Goal: Information Seeking & Learning: Learn about a topic

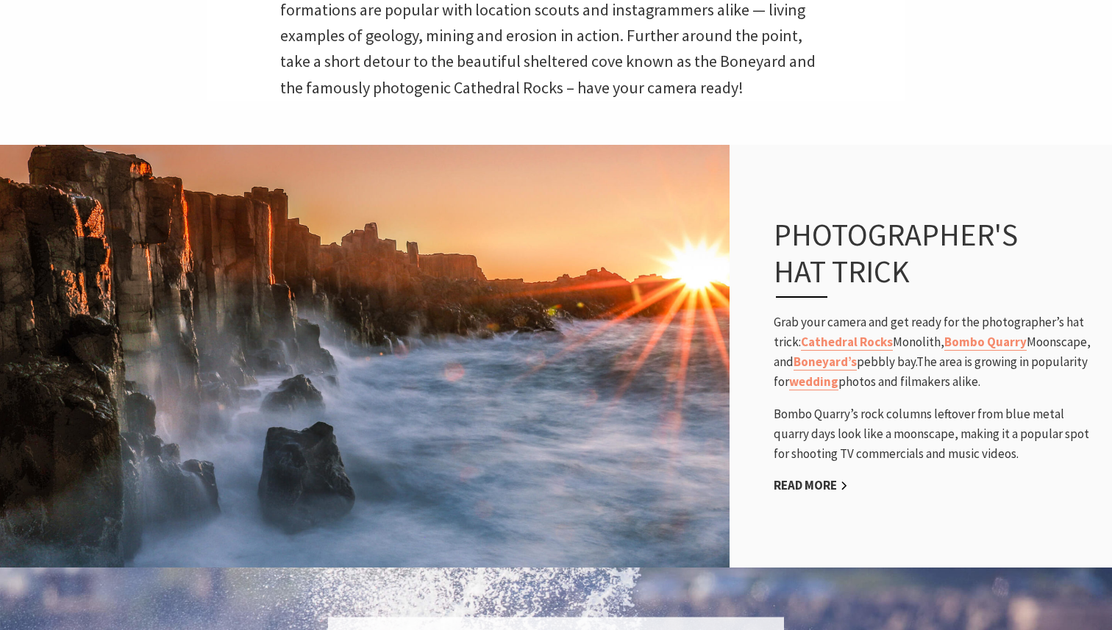
scroll to position [690, 0]
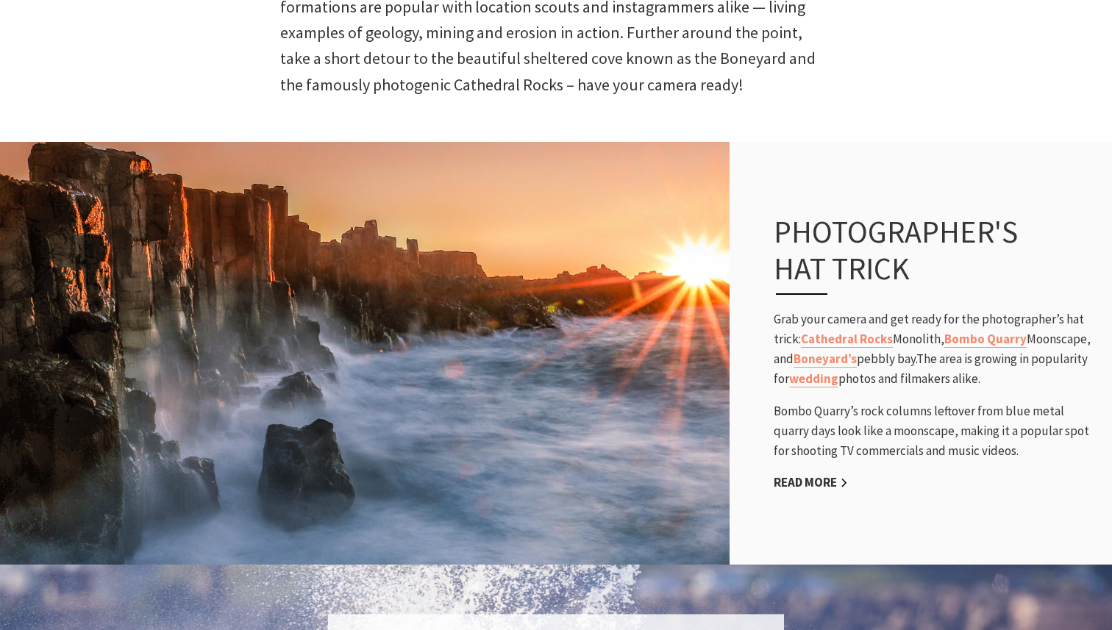
click at [813, 493] on div "Photographer's hat trick Grab your camera and get ready for the photographer’s …" at bounding box center [935, 353] width 353 height 338
click at [813, 484] on link "Read More" at bounding box center [811, 482] width 74 height 17
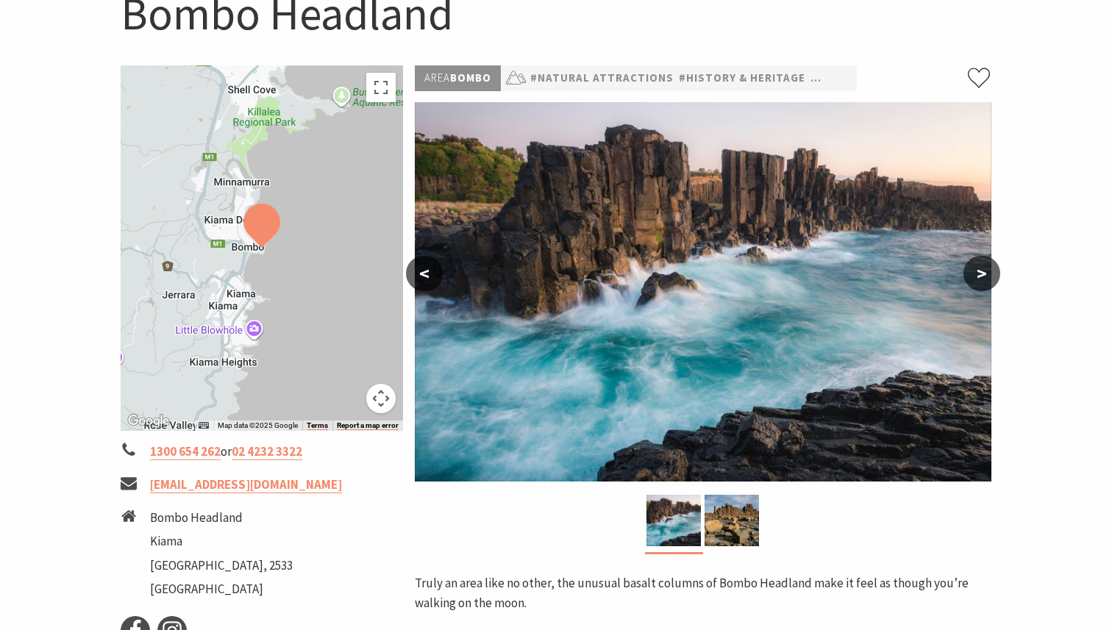
scroll to position [204, 0]
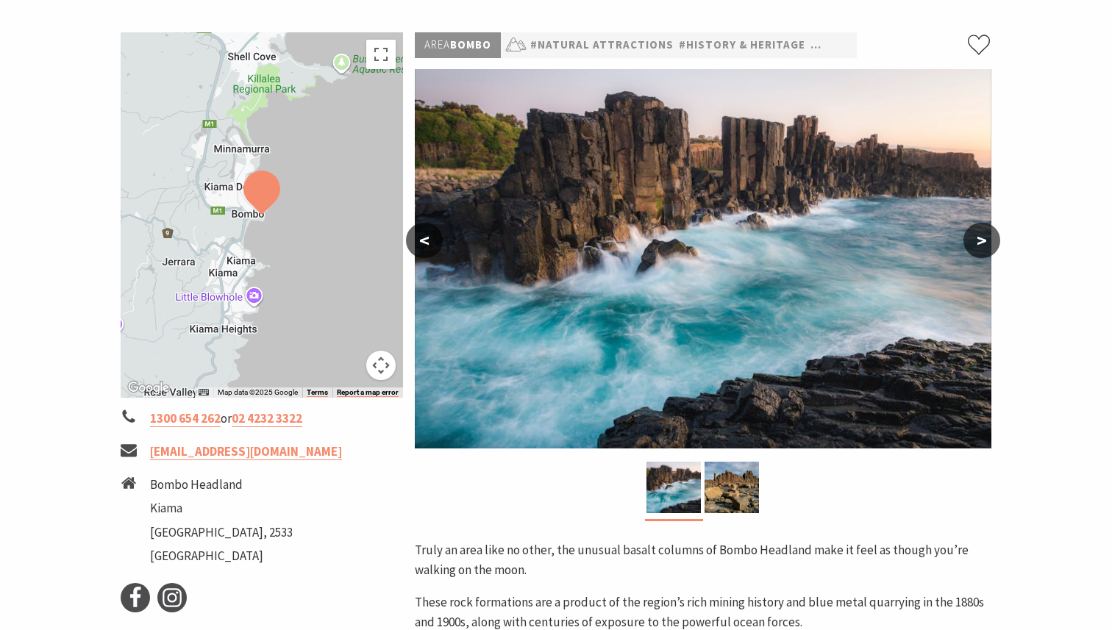
click at [989, 242] on button ">" at bounding box center [981, 240] width 37 height 35
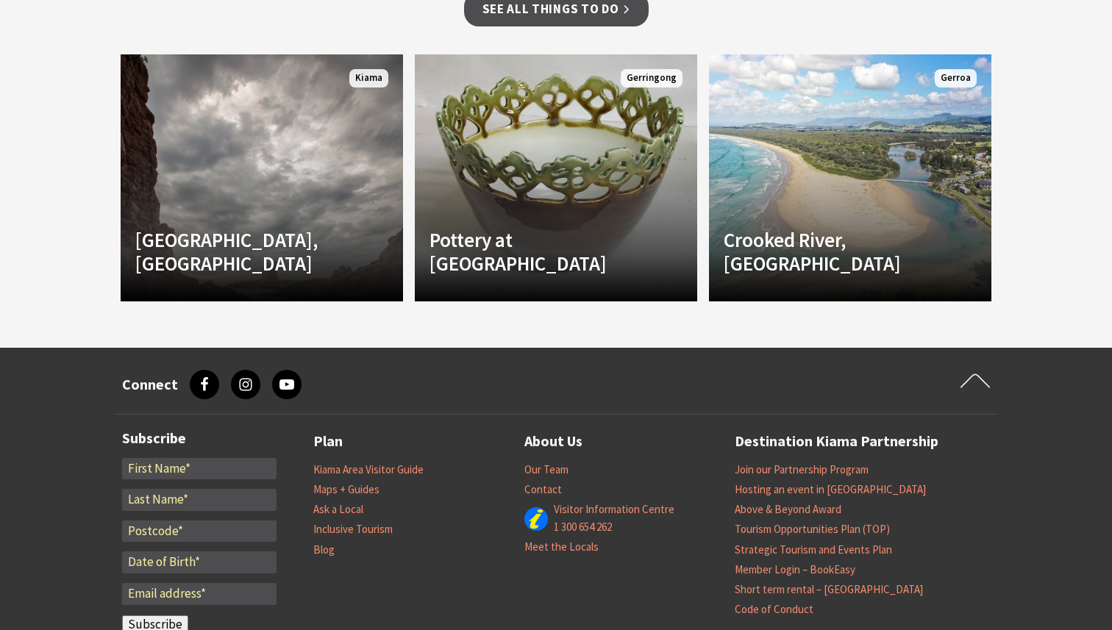
scroll to position [1149, 0]
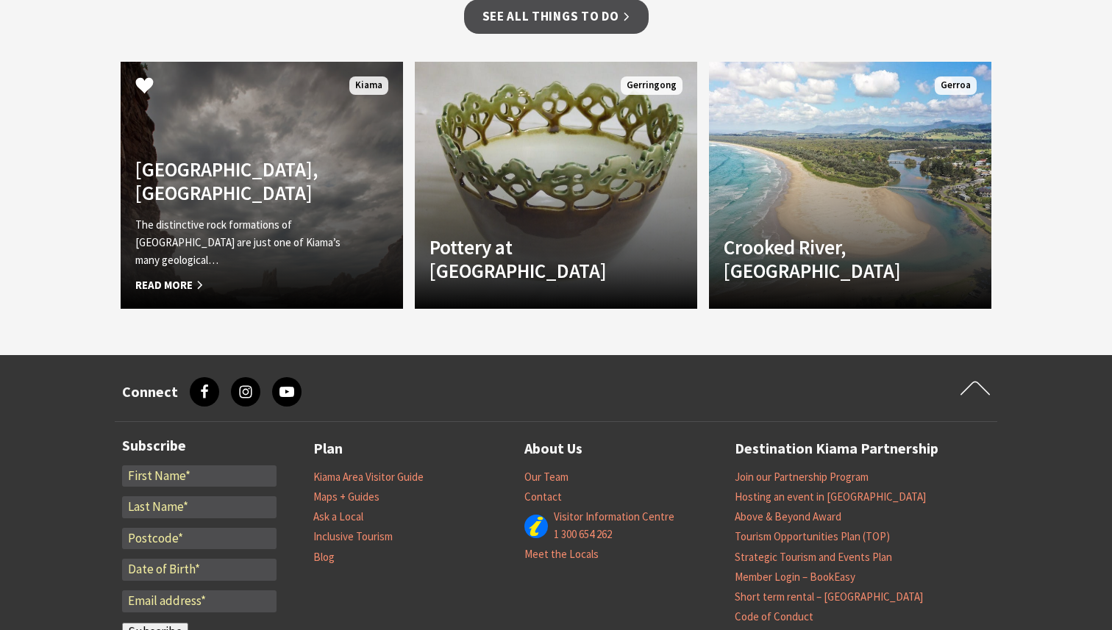
click at [177, 288] on span "Read More" at bounding box center [240, 286] width 210 height 18
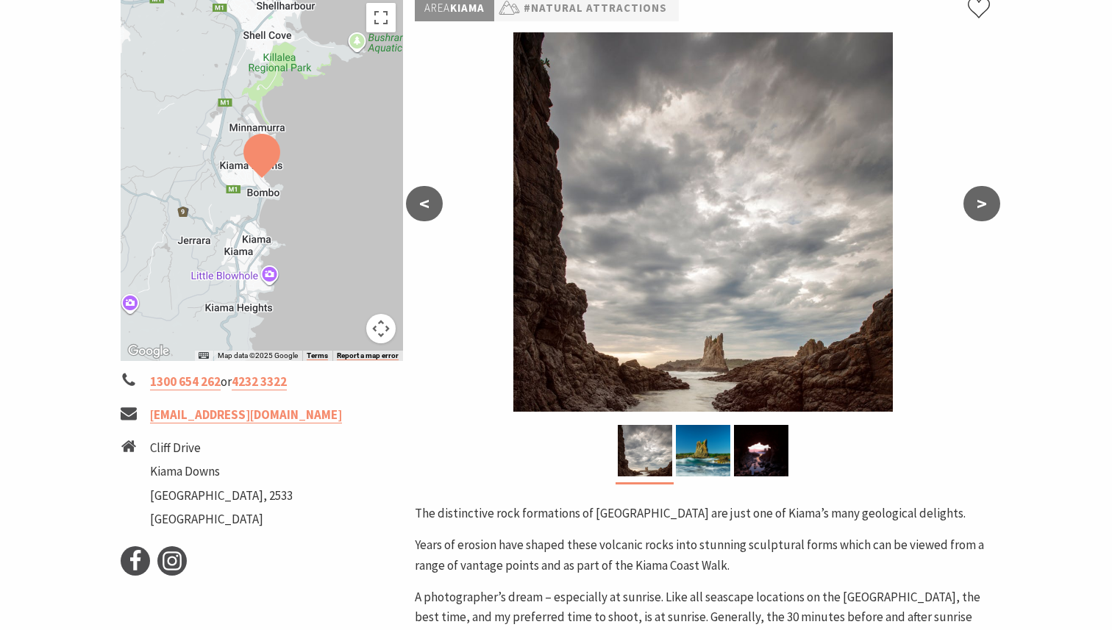
scroll to position [340, 0]
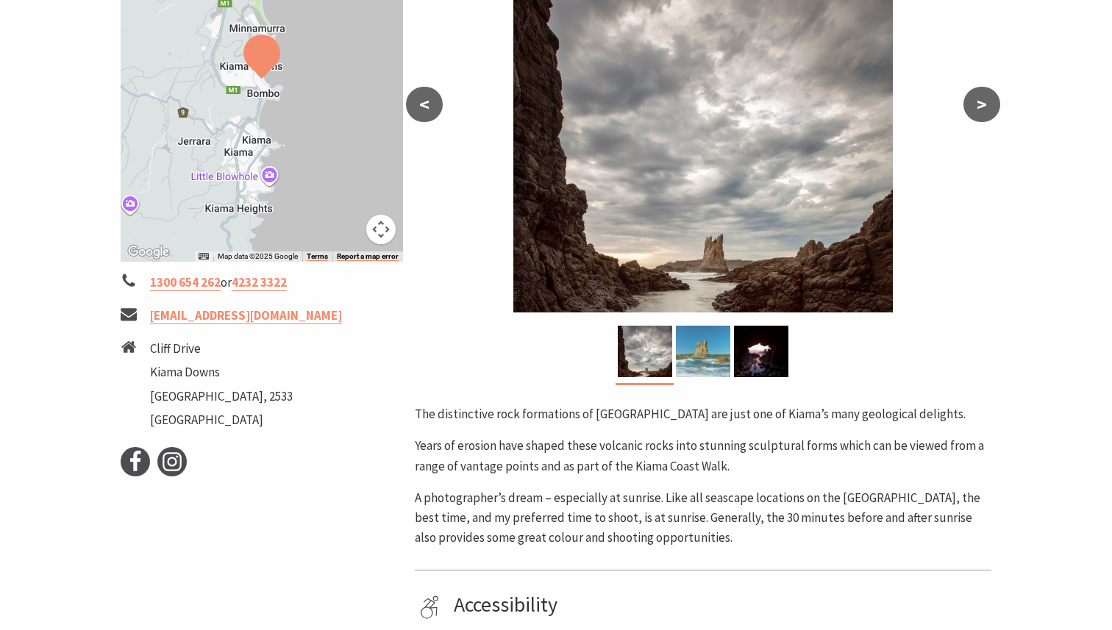
click at [692, 343] on img at bounding box center [703, 351] width 54 height 51
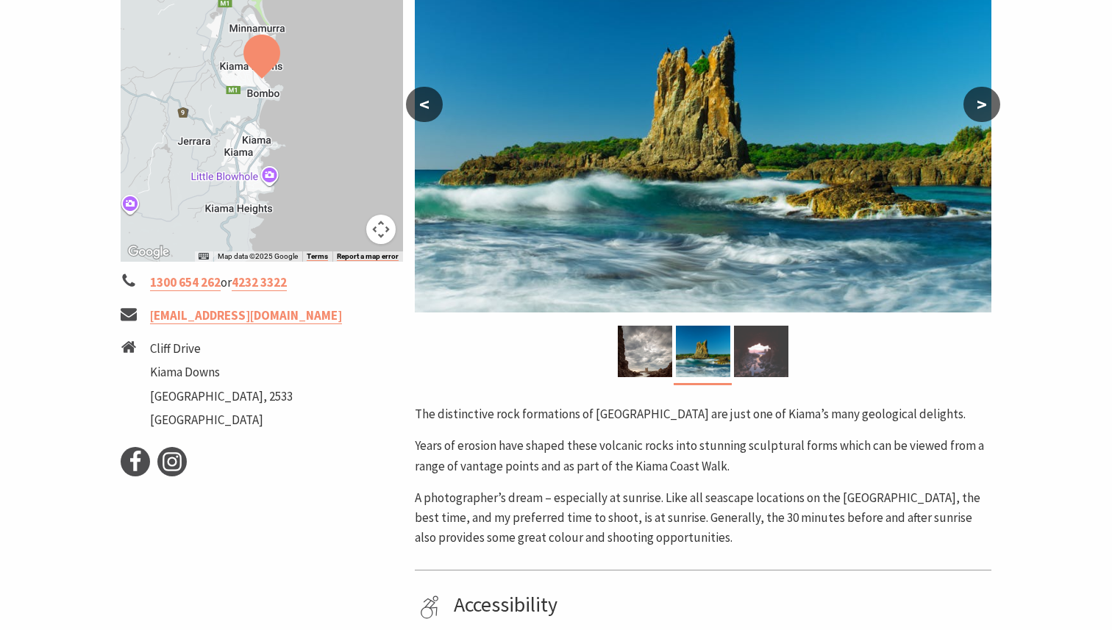
click at [746, 359] on img at bounding box center [761, 351] width 54 height 51
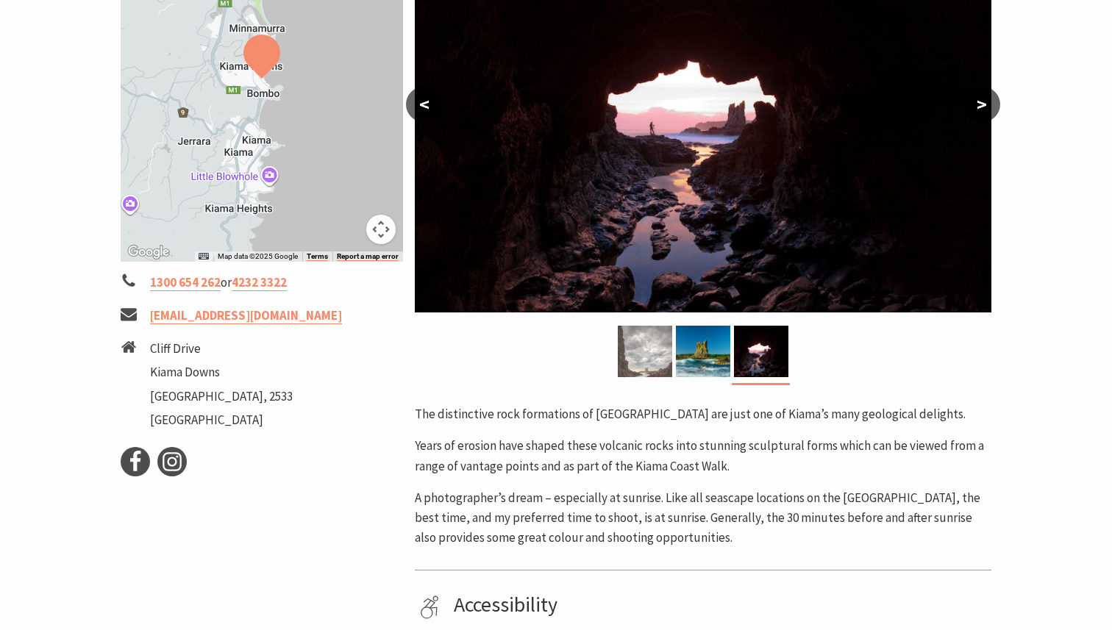
click at [648, 353] on img at bounding box center [645, 351] width 54 height 51
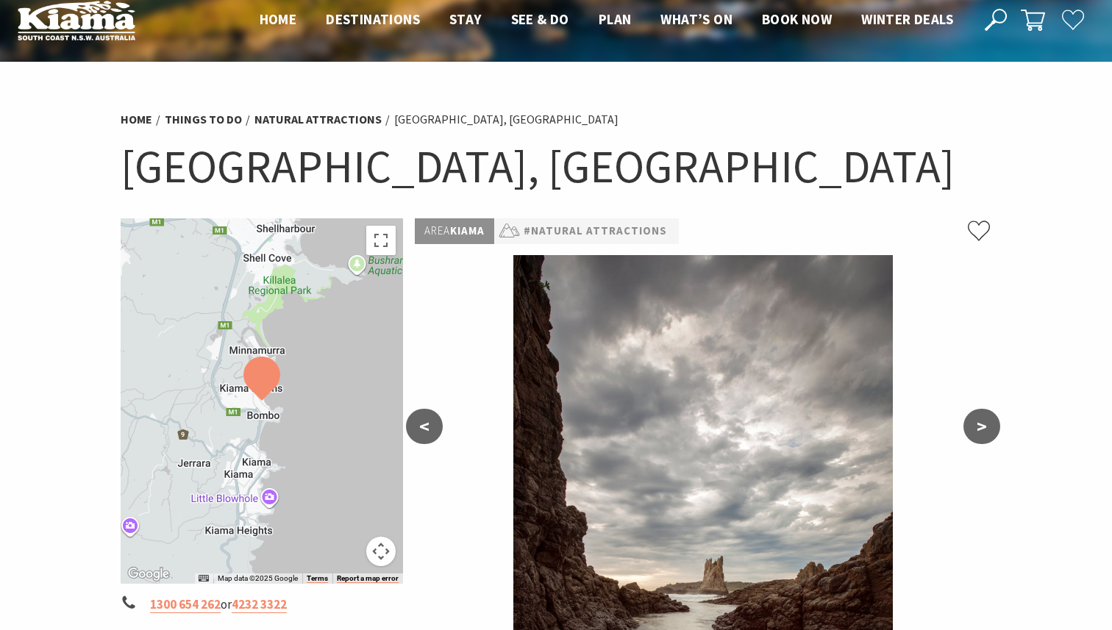
scroll to position [0, 0]
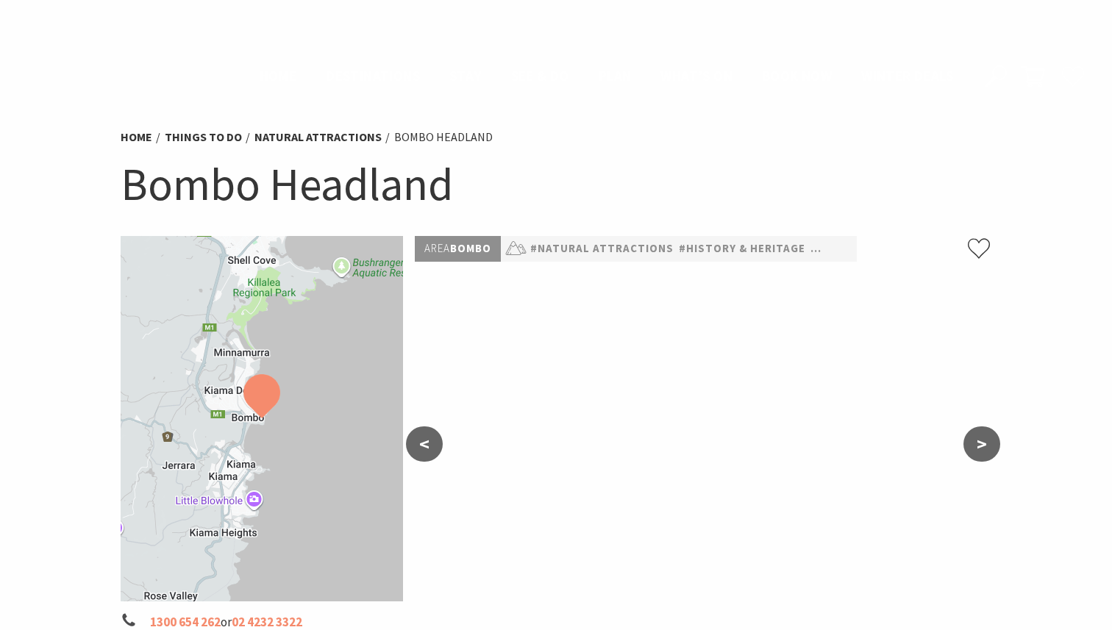
scroll to position [1224, 0]
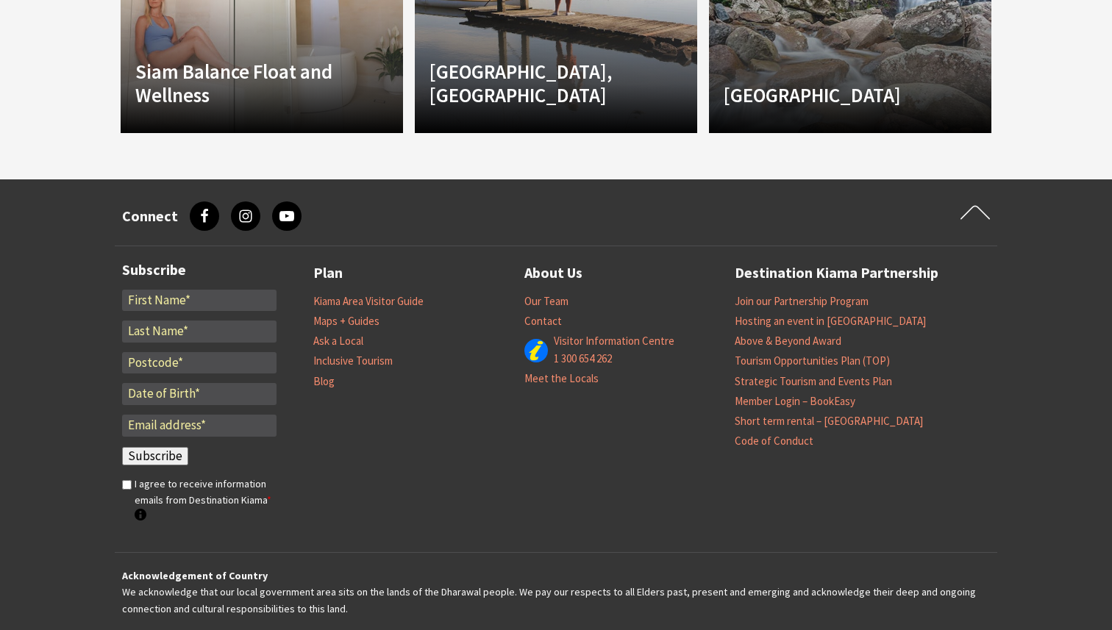
scroll to position [1333, 0]
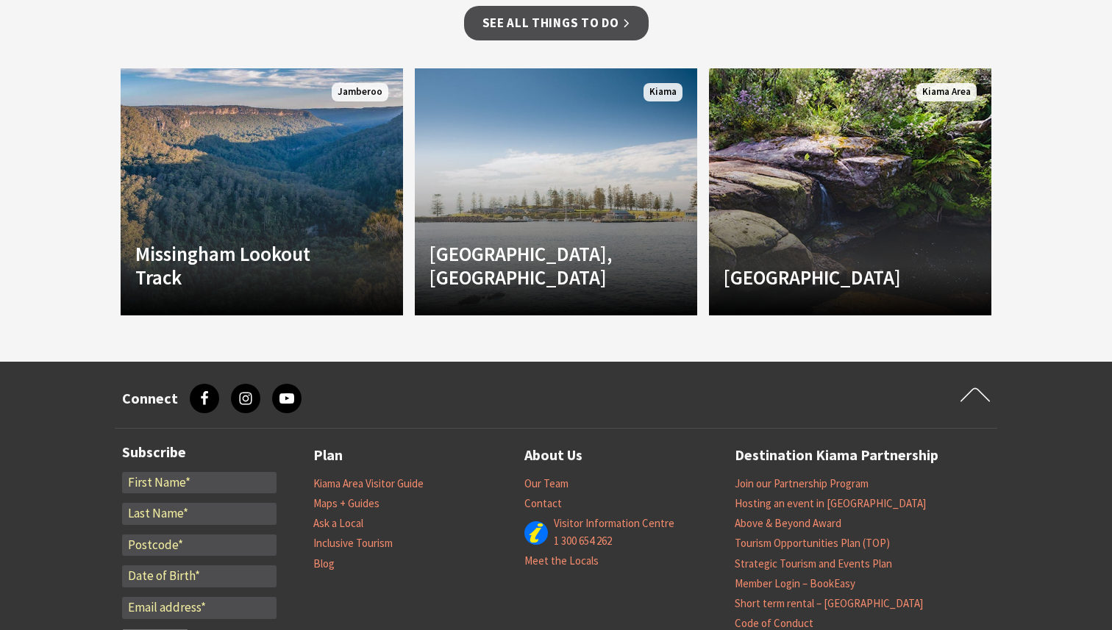
scroll to position [1138, 0]
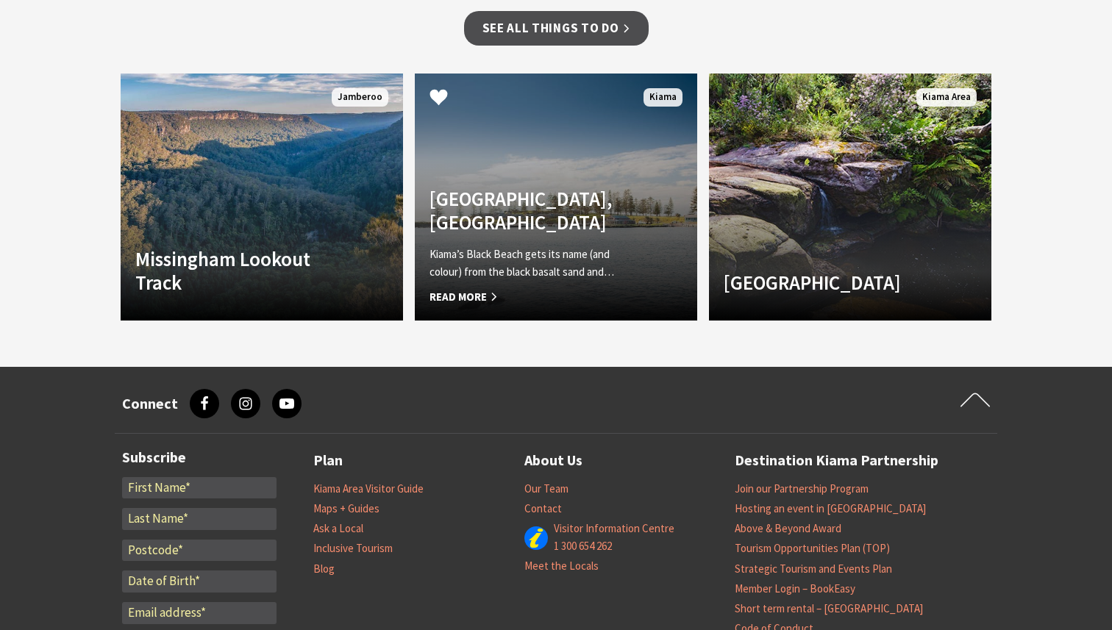
click at [623, 288] on span "Read More" at bounding box center [534, 297] width 210 height 18
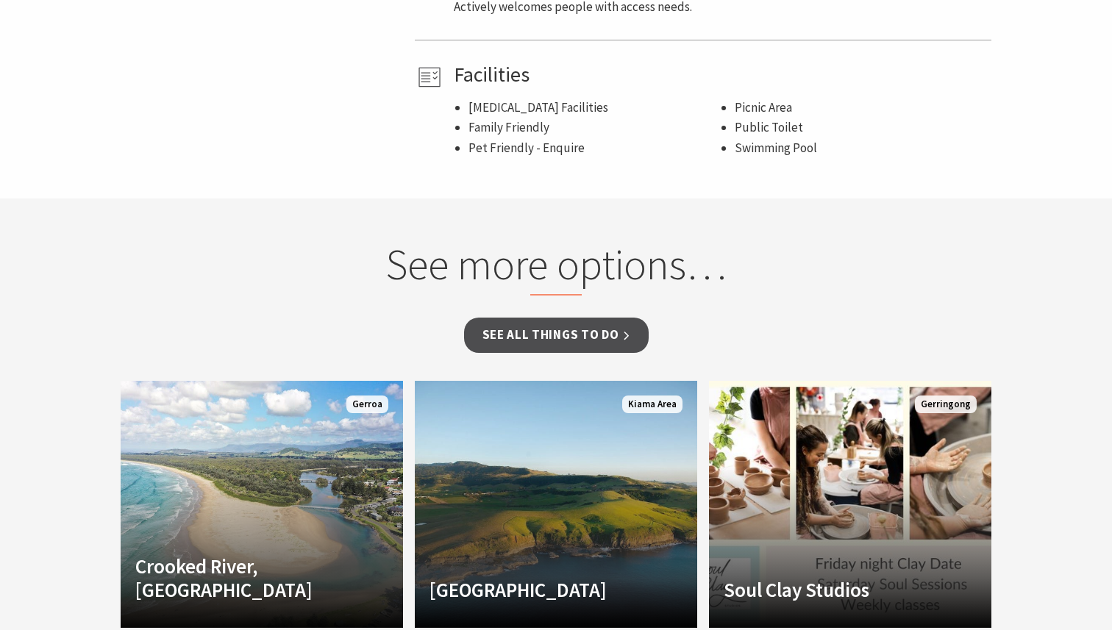
scroll to position [1196, 0]
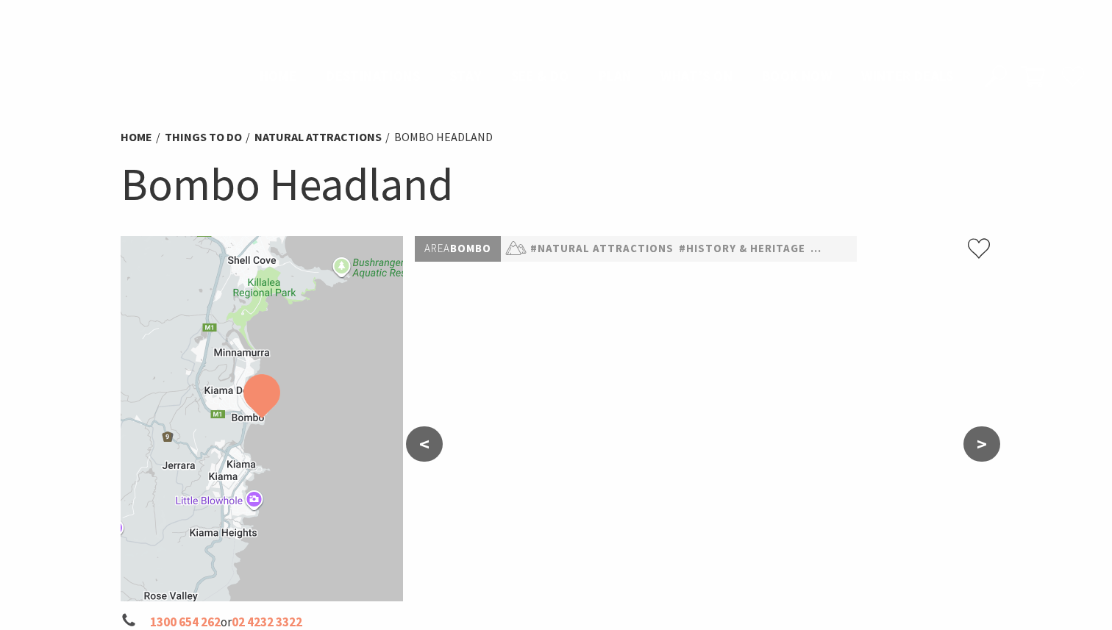
scroll to position [1138, 0]
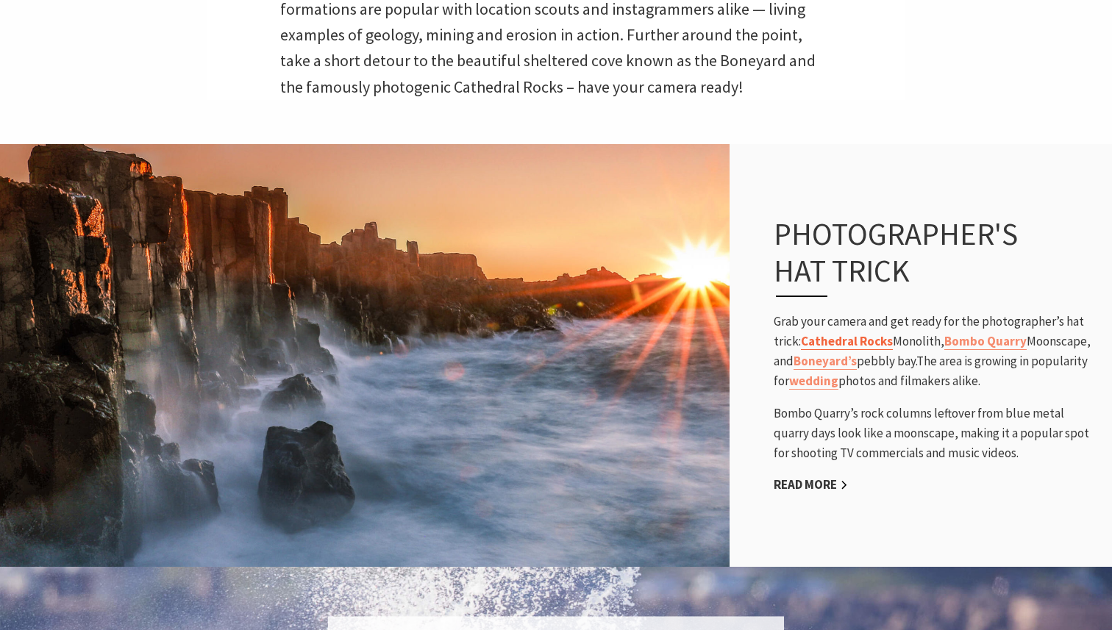
scroll to position [458, 1108]
click at [999, 347] on link "Bombo Quarry" at bounding box center [985, 341] width 82 height 17
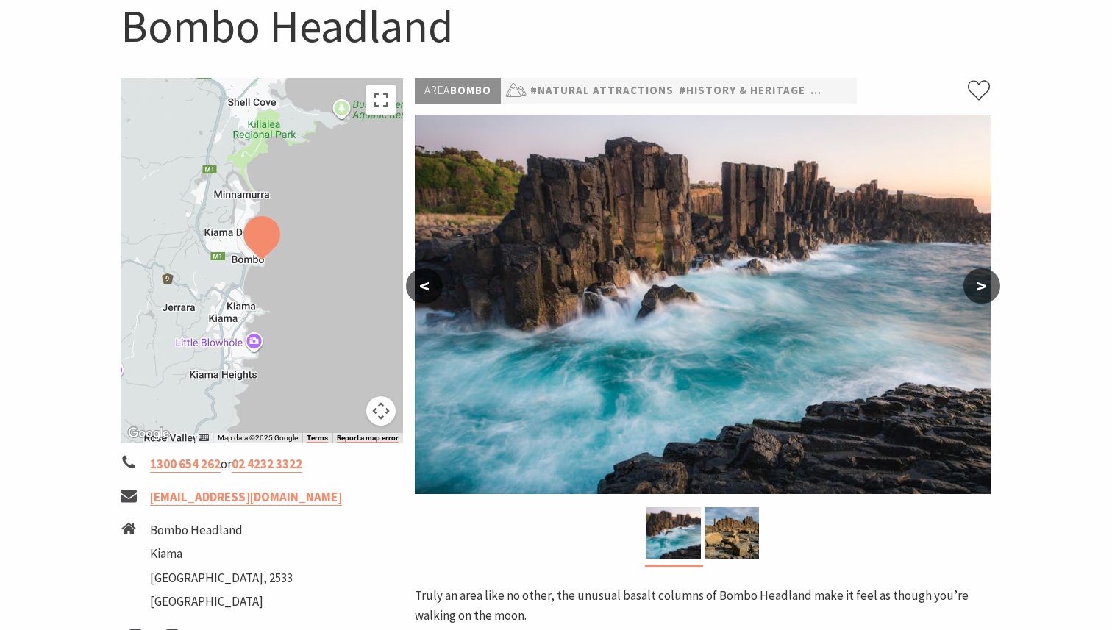
scroll to position [163, 0]
